Goal: Transaction & Acquisition: Purchase product/service

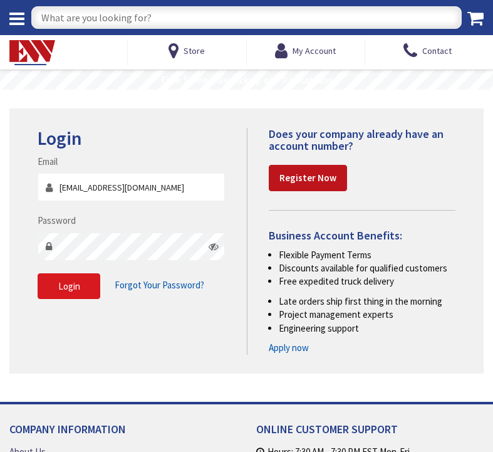
click at [80, 284] on button "Login" at bounding box center [69, 286] width 63 height 26
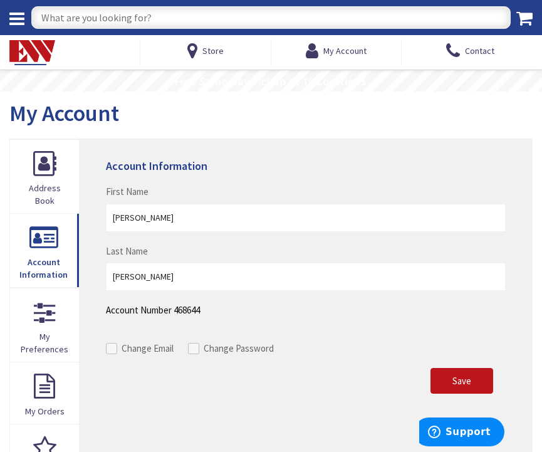
click at [46, 59] on img at bounding box center [32, 52] width 46 height 25
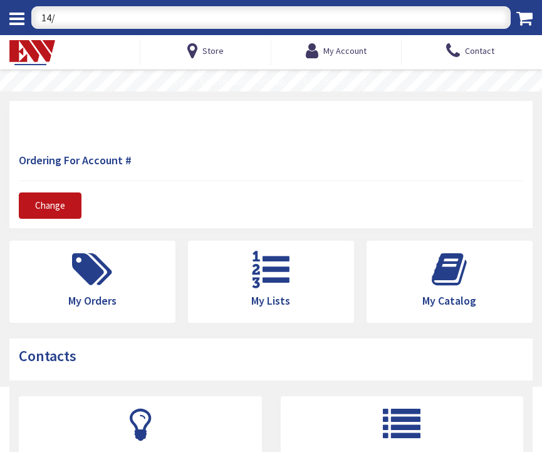
type input "14/3"
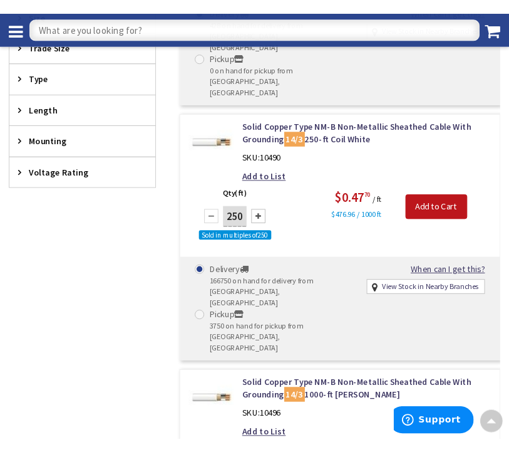
scroll to position [601, 0]
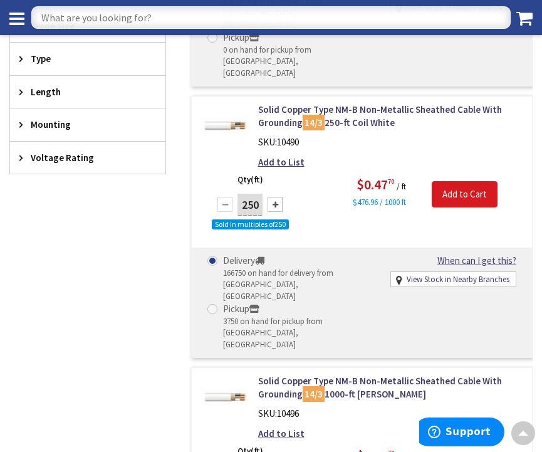
click at [454, 181] on input "Add to Cart" at bounding box center [465, 194] width 66 height 26
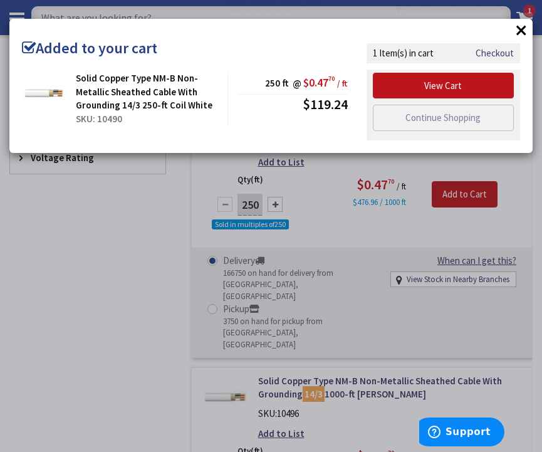
click at [523, 30] on button "×" at bounding box center [521, 30] width 19 height 19
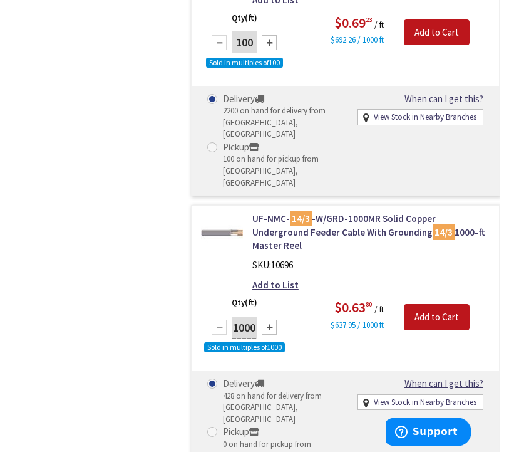
scroll to position [0, 0]
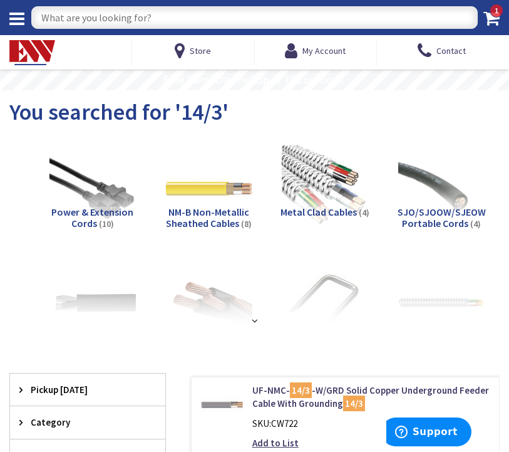
click at [291, 16] on input "text" at bounding box center [254, 17] width 447 height 23
type input "12/2"
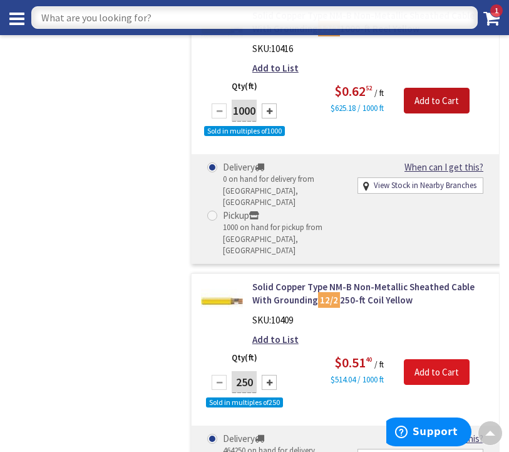
scroll to position [1312, 0]
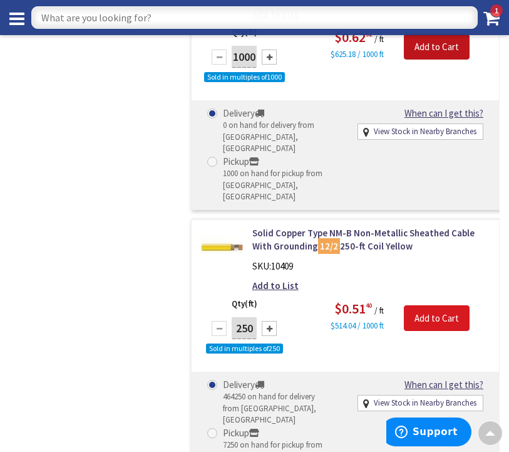
click at [449, 305] on input "Add to Cart" at bounding box center [437, 318] width 66 height 26
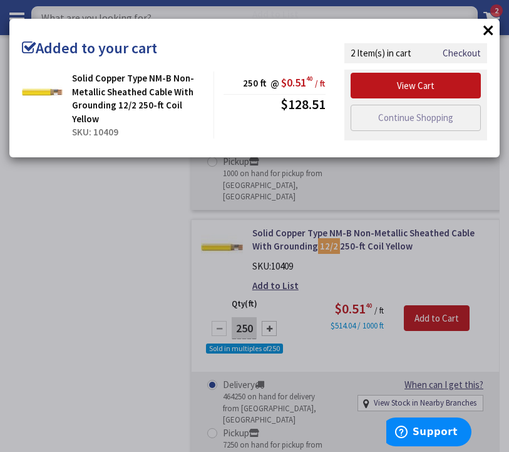
click at [489, 31] on button "×" at bounding box center [488, 30] width 19 height 19
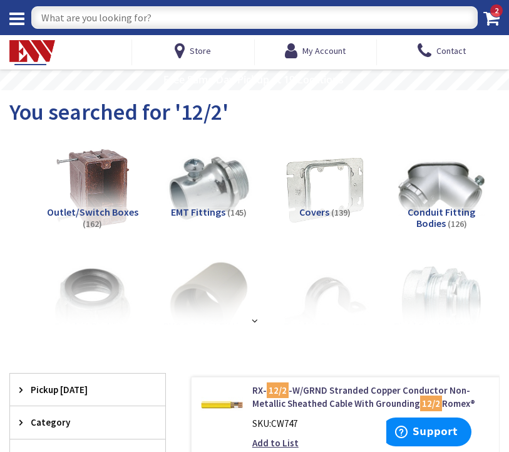
scroll to position [0, 0]
click at [281, 17] on input "text" at bounding box center [254, 17] width 447 height 23
type input "fan box"
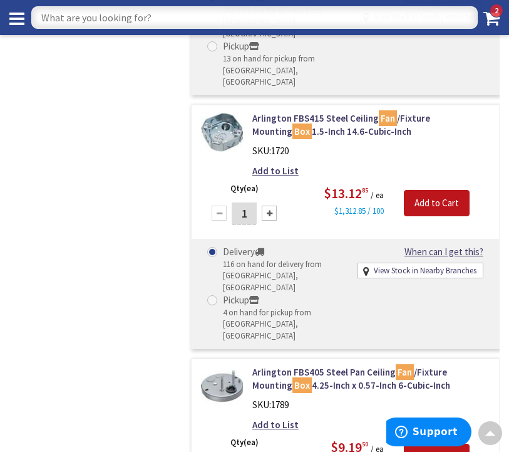
scroll to position [1826, 0]
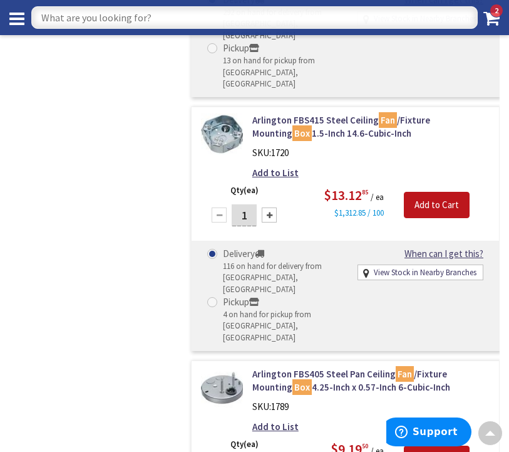
type input "4"
click at [449, 445] on input "Add to Cart" at bounding box center [437, 458] width 66 height 26
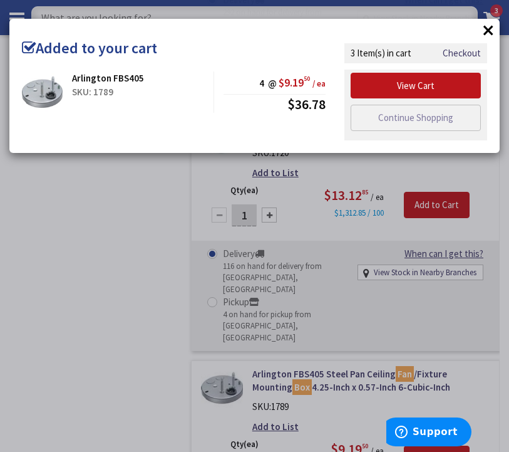
click at [486, 31] on button "×" at bounding box center [488, 30] width 19 height 19
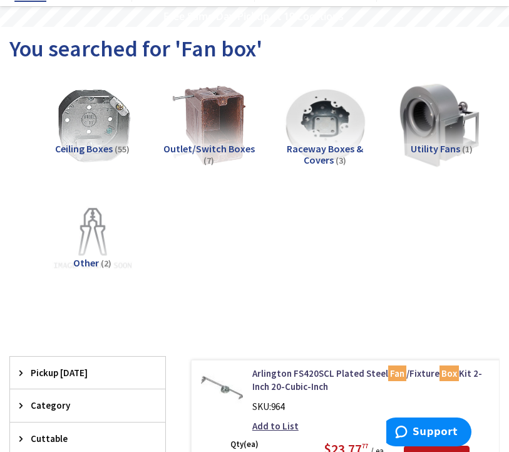
scroll to position [0, 0]
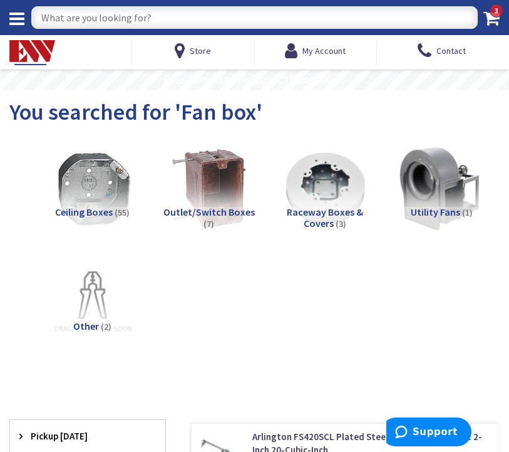
click at [158, 16] on input "text" at bounding box center [254, 17] width 447 height 23
click at [90, 18] on input "text" at bounding box center [254, 17] width 447 height 23
type input "8/3"
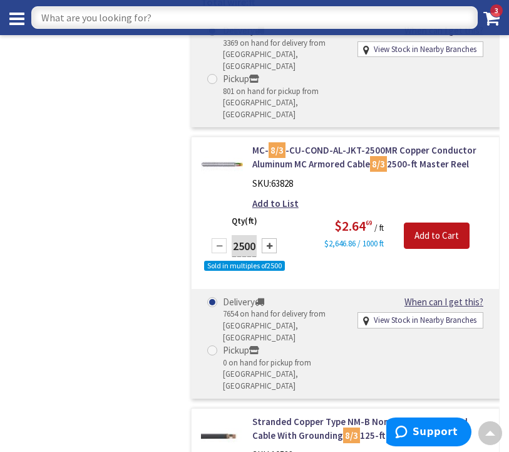
scroll to position [2022, 0]
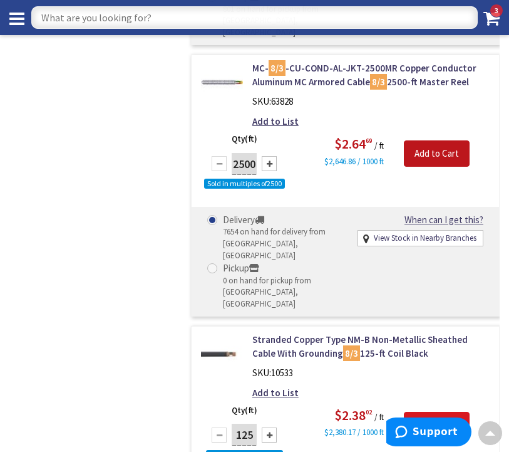
click at [436, 412] on input "Add to Cart" at bounding box center [437, 425] width 66 height 26
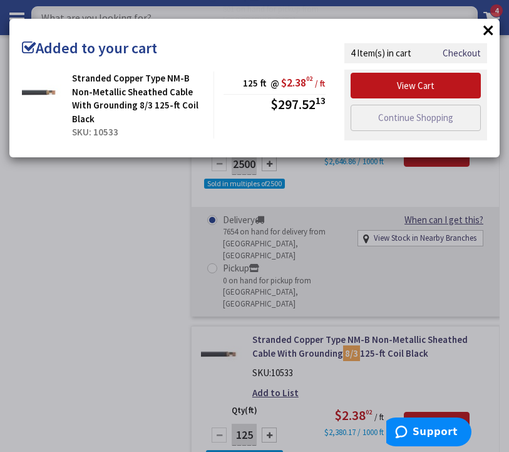
click at [491, 31] on button "×" at bounding box center [488, 30] width 19 height 19
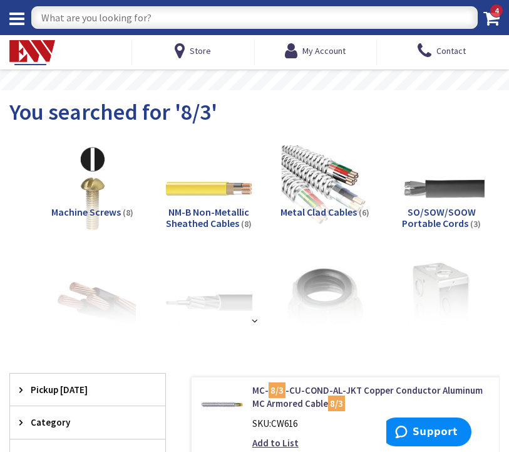
scroll to position [0, 0]
